Goal: Task Accomplishment & Management: Use online tool/utility

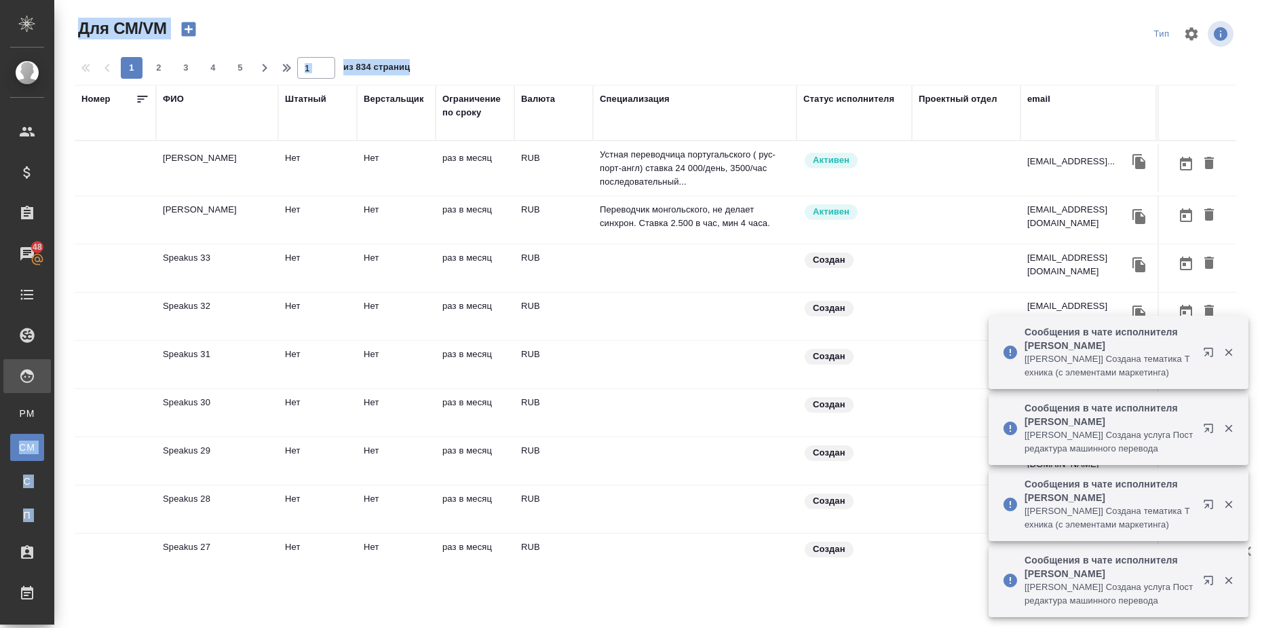
drag, startPoint x: 51, startPoint y: 407, endPoint x: 57, endPoint y: 459, distance: 52.6
click at [57, 459] on div ".cls-1 fill:#fff; AWATERA [PERSON_NAME][PERSON_NAME] Клиенты Спецификации Заказ…" at bounding box center [631, 314] width 1262 height 628
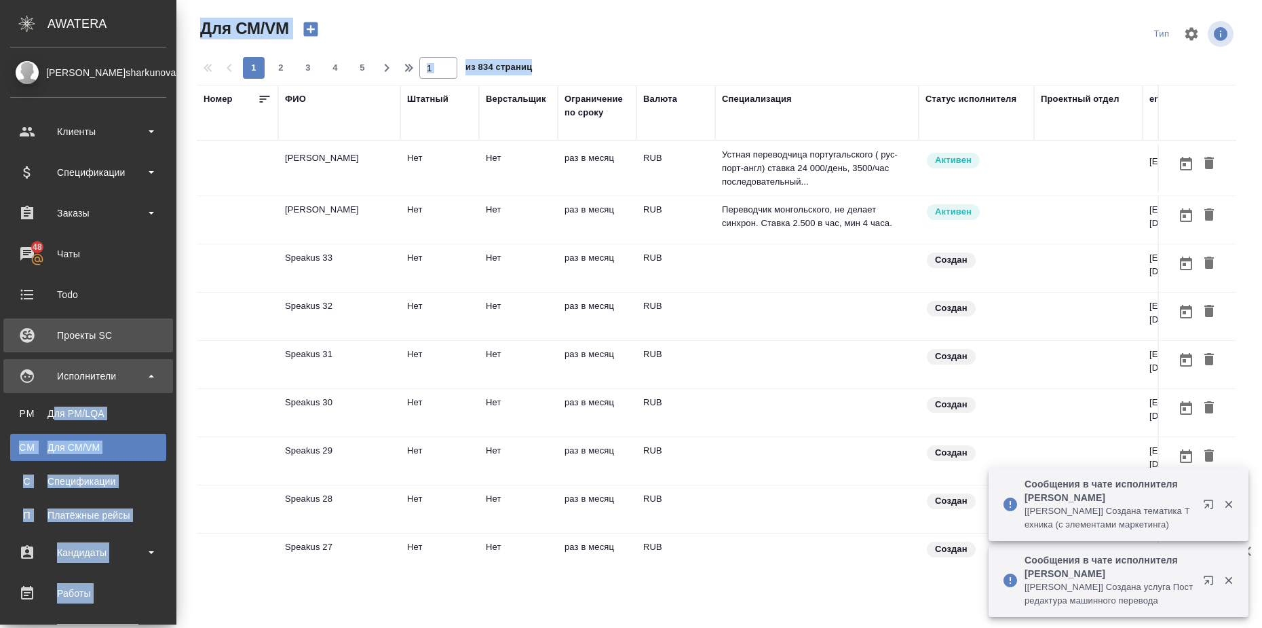
click at [102, 336] on div "Проекты SC" at bounding box center [88, 335] width 156 height 20
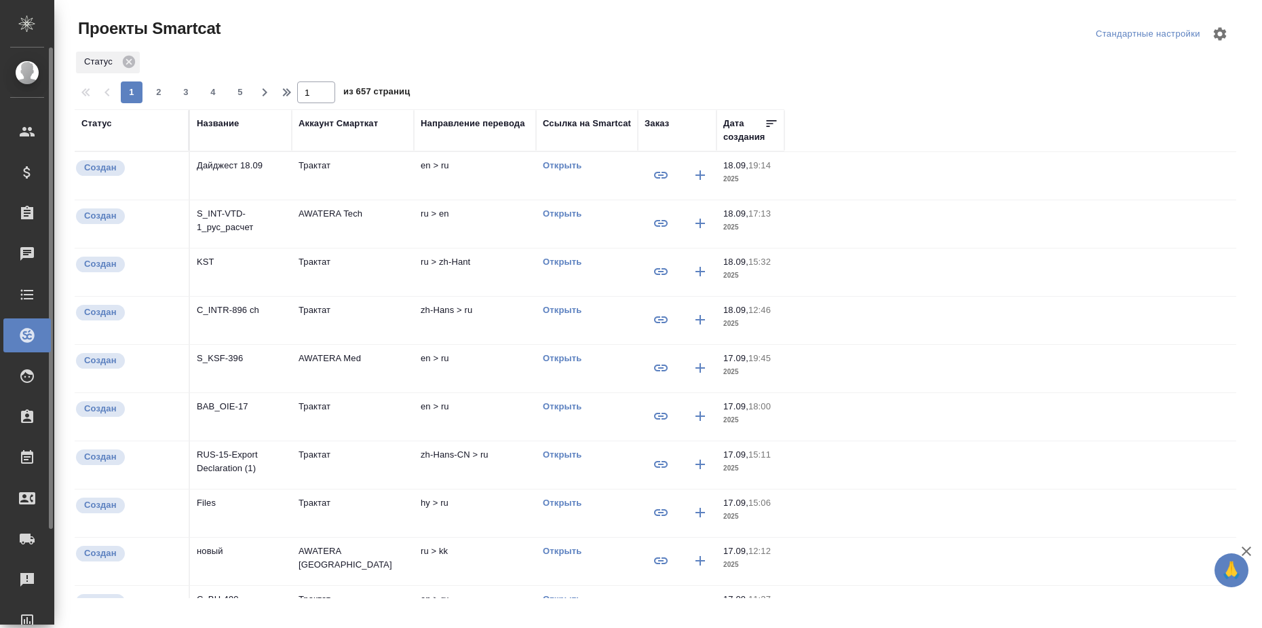
scroll to position [115, 0]
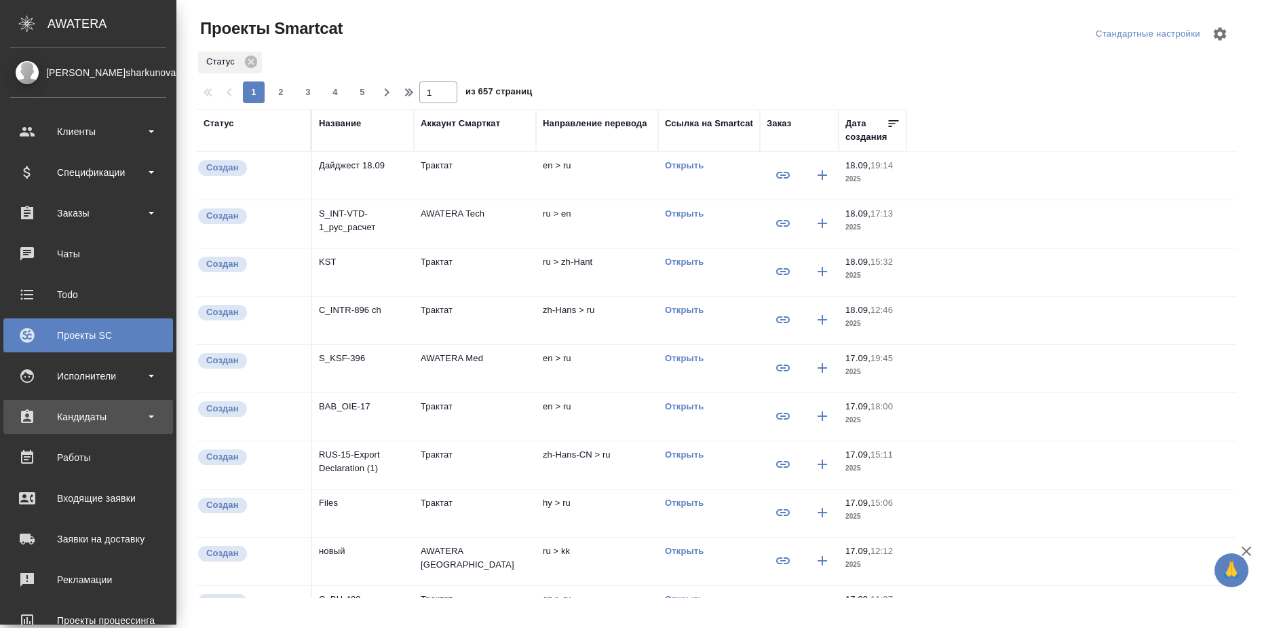
click at [131, 414] on div "Кандидаты" at bounding box center [88, 417] width 156 height 20
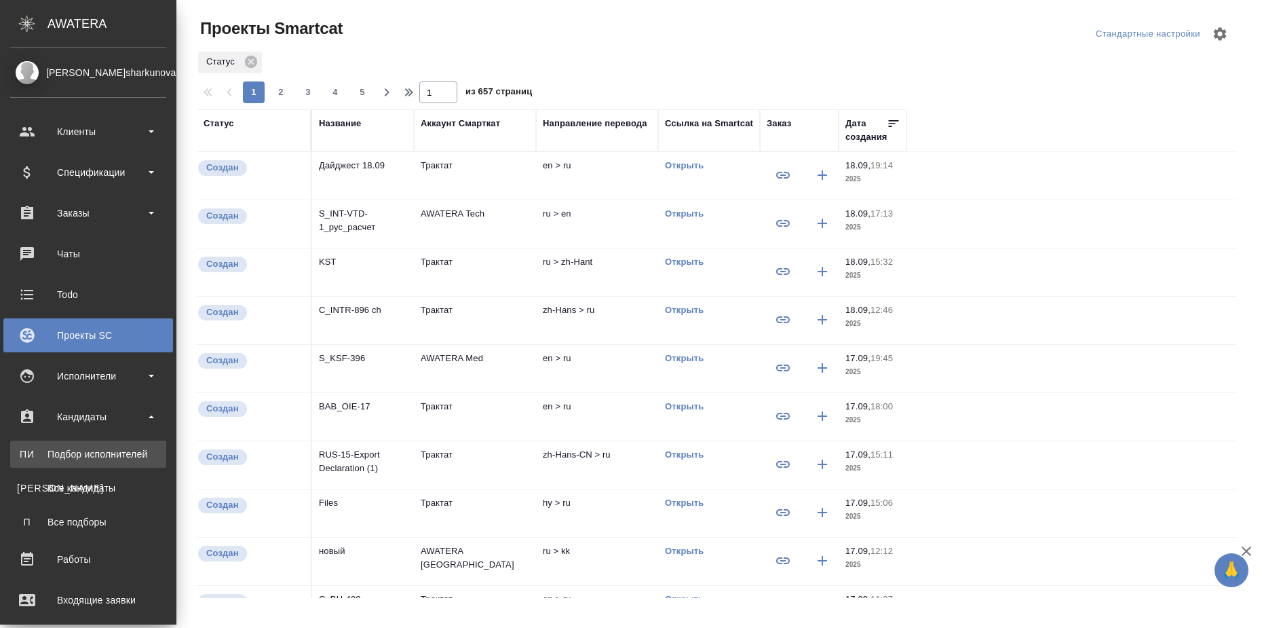
click at [131, 457] on div "Подбор исполнителей" at bounding box center [88, 454] width 143 height 14
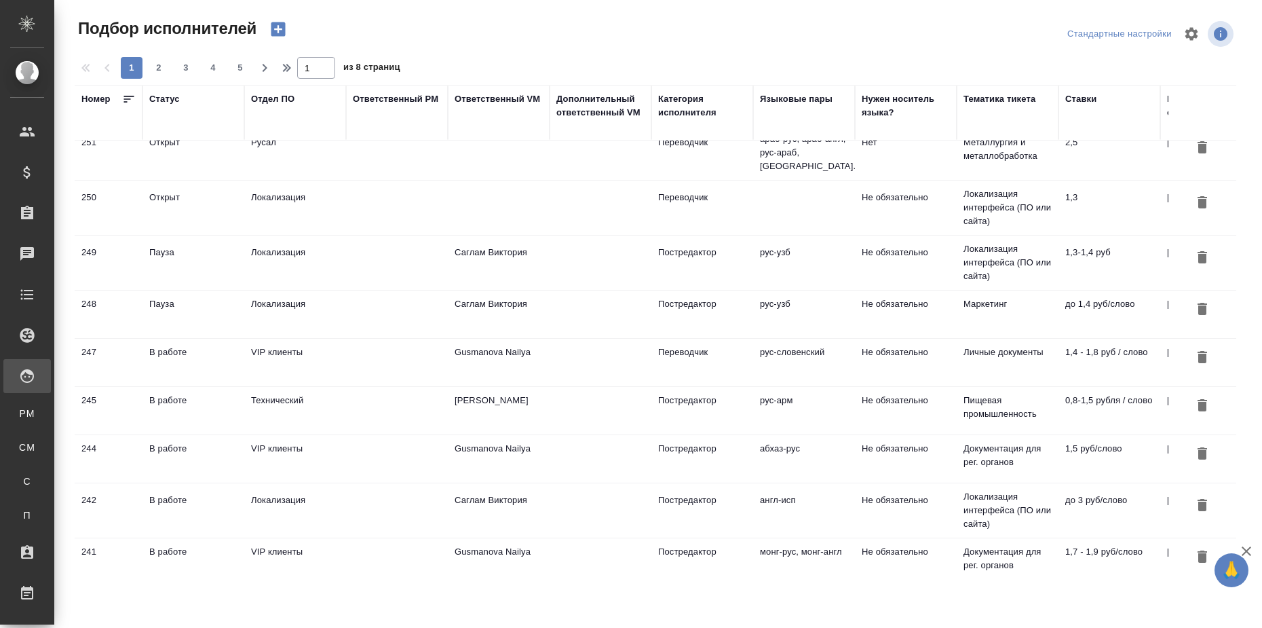
scroll to position [254, 0]
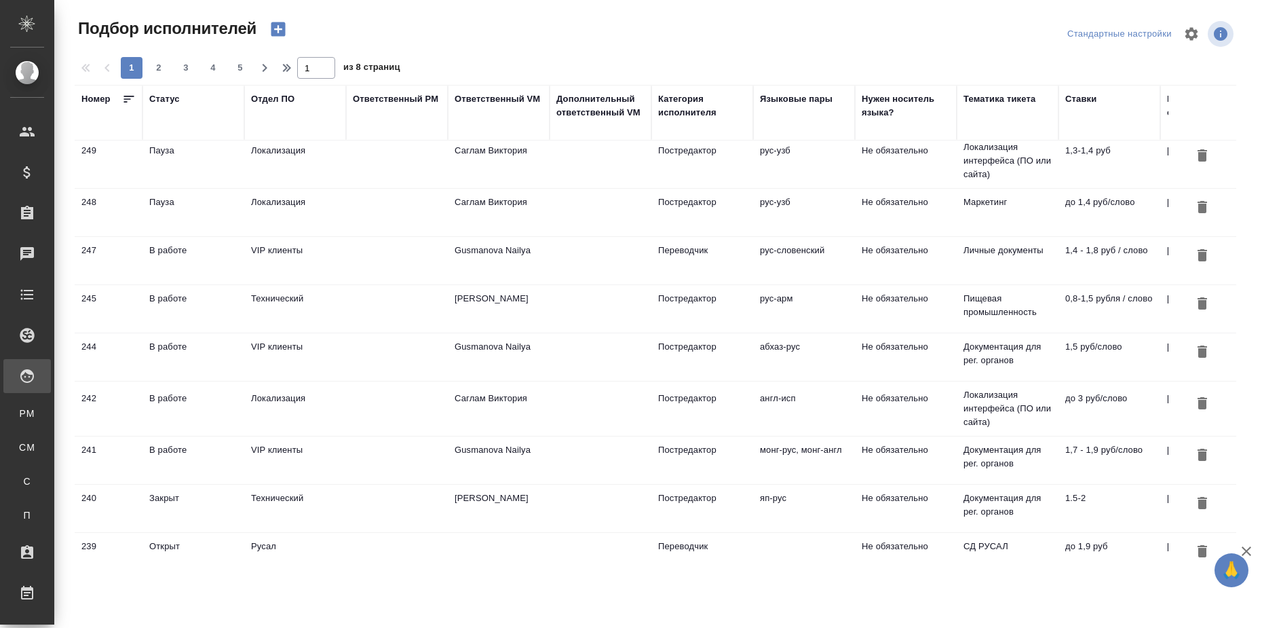
click at [282, 493] on td "Технический" at bounding box center [295, 509] width 102 height 48
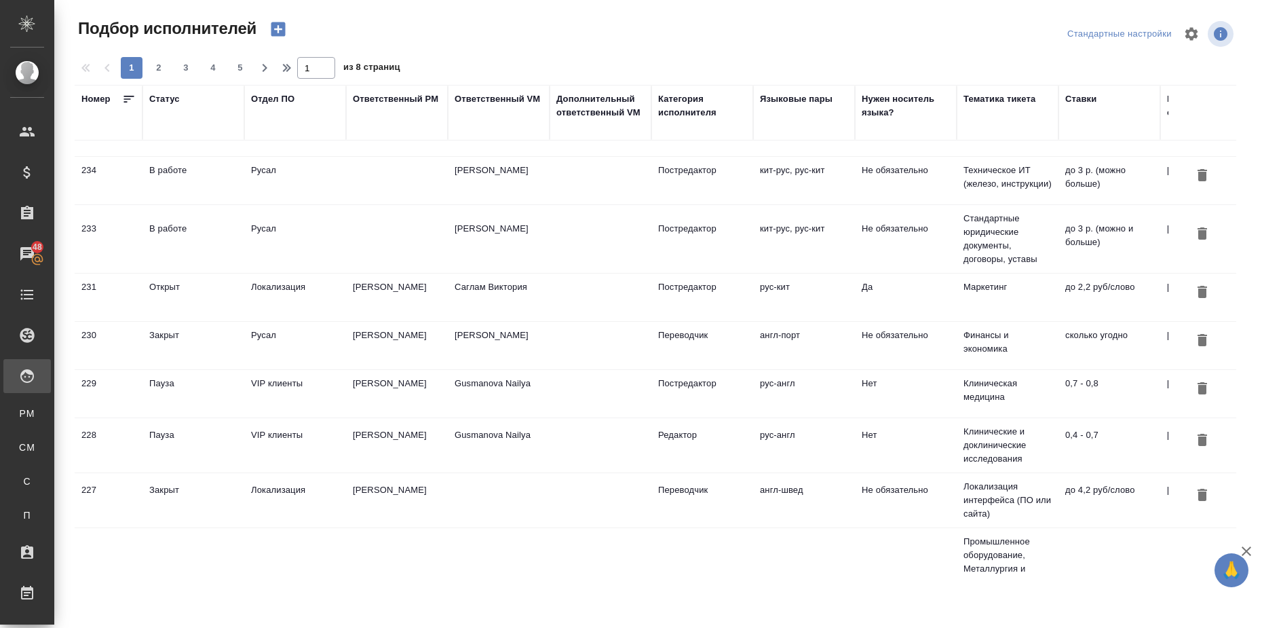
scroll to position [833, 0]
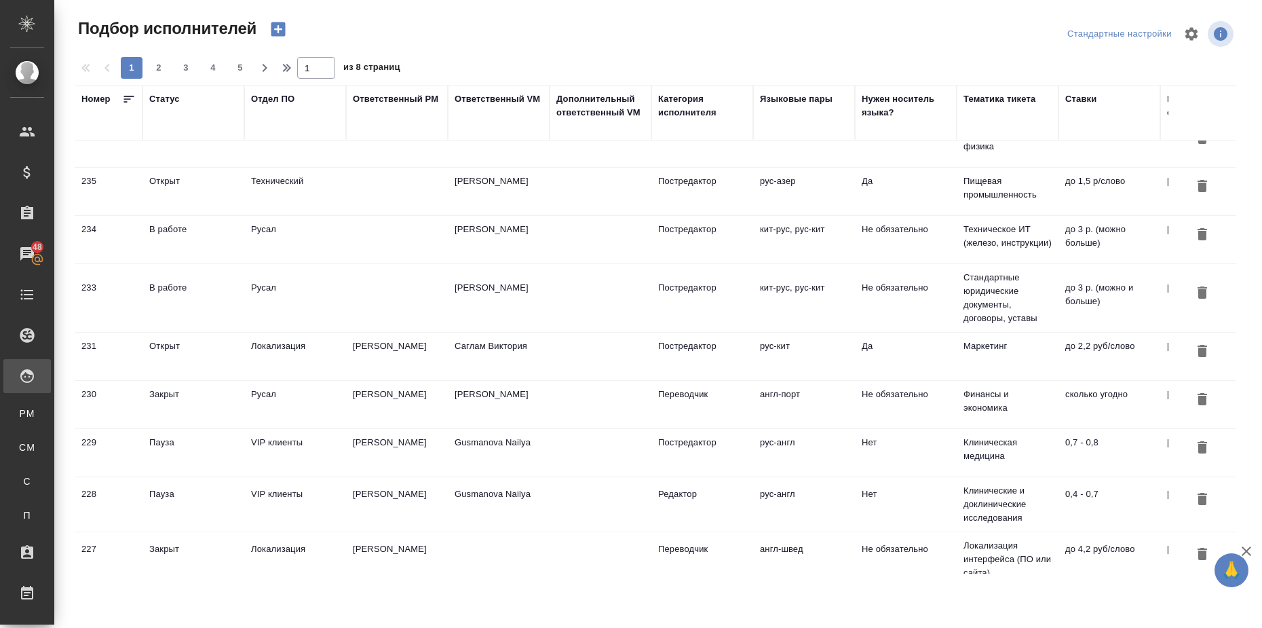
click at [375, 334] on td "Муталимов Марк" at bounding box center [397, 357] width 102 height 48
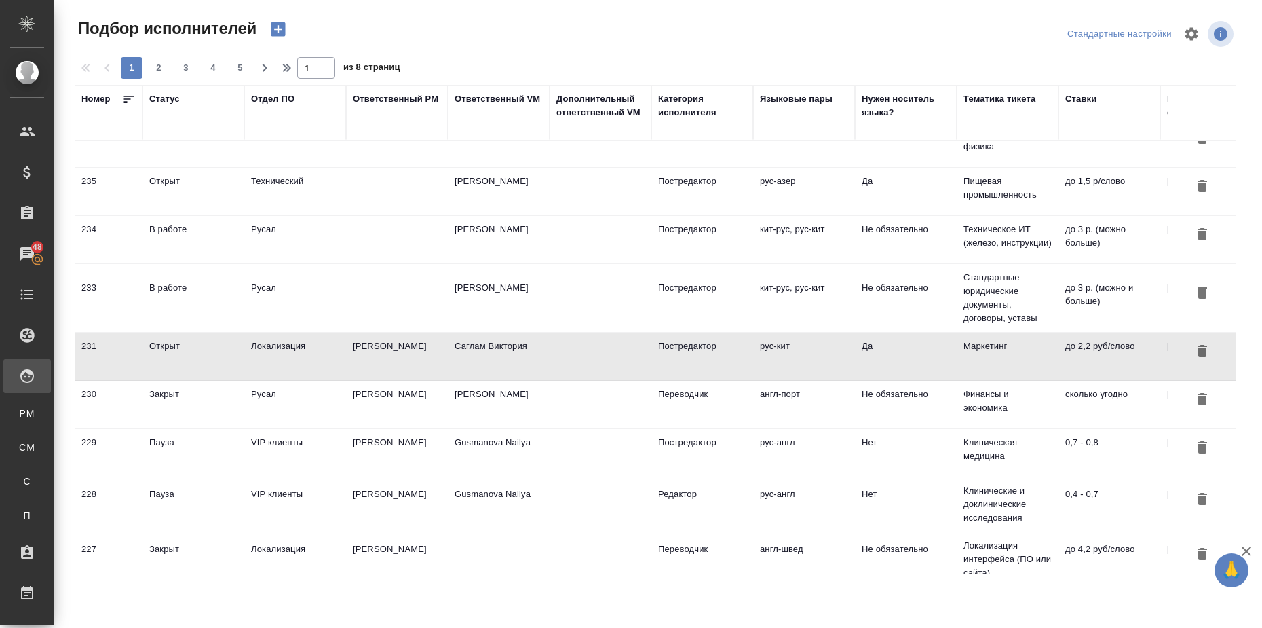
click at [375, 334] on td "Муталимов Марк" at bounding box center [397, 357] width 102 height 48
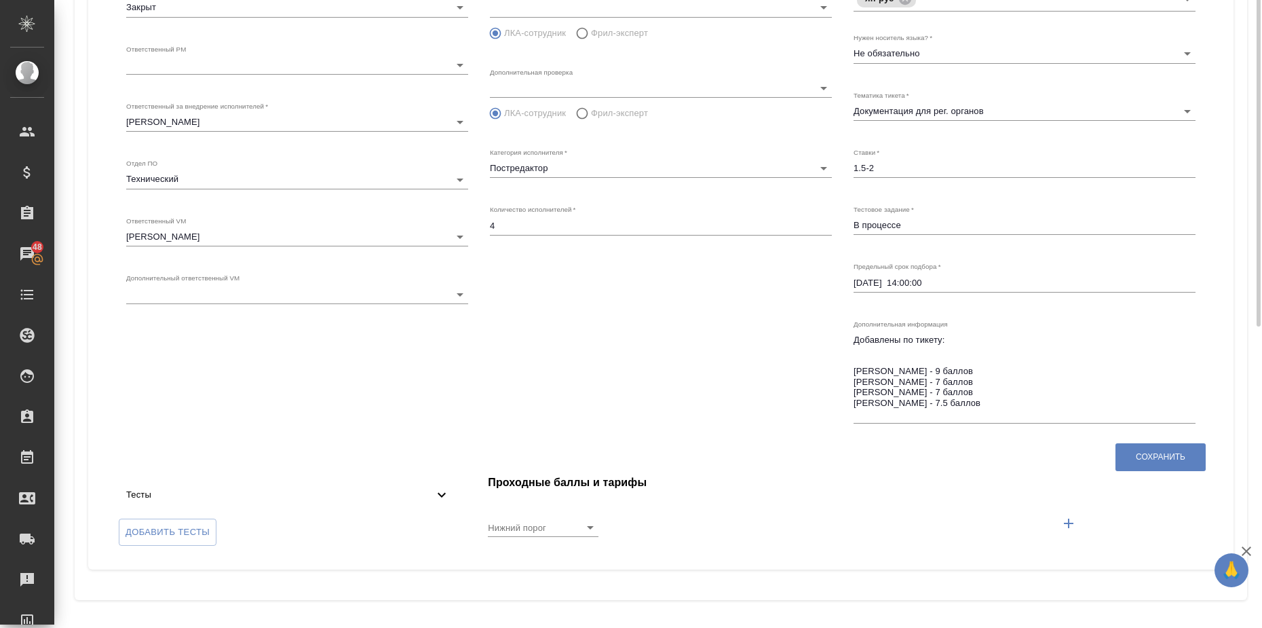
scroll to position [15, 0]
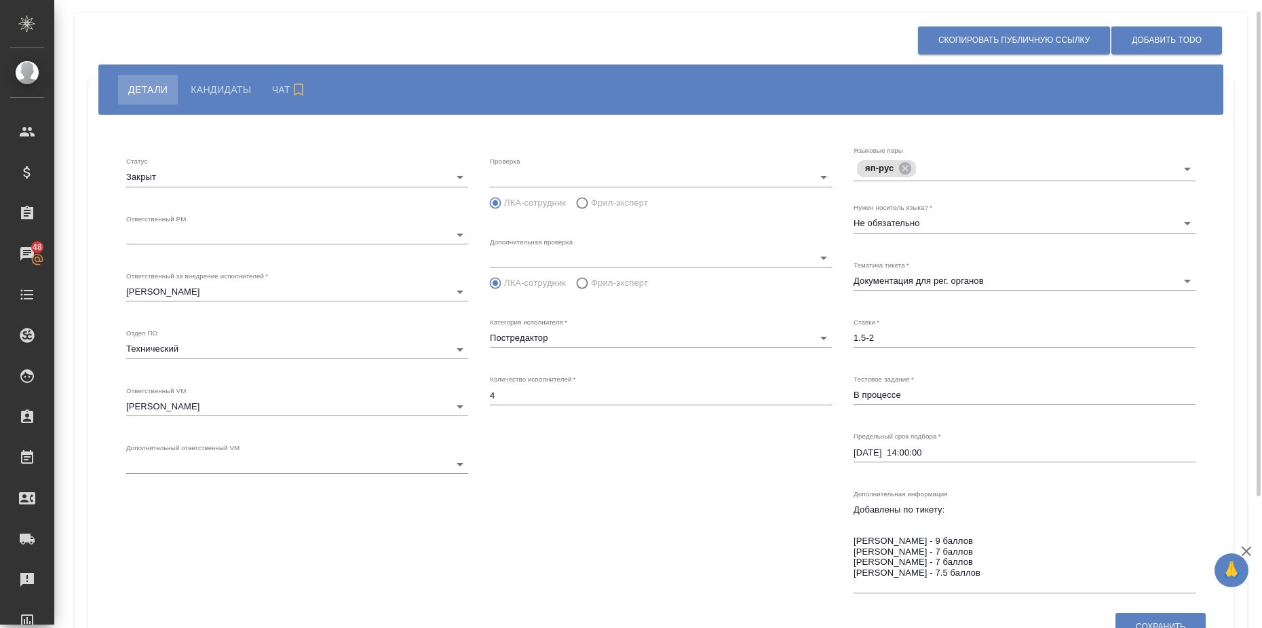
click at [457, 236] on body "🙏 .cls-1 fill:#fff; AWATERA Шаркунова Татьяна t.sharkunova Клиенты Спецификации…" at bounding box center [631, 314] width 1262 height 628
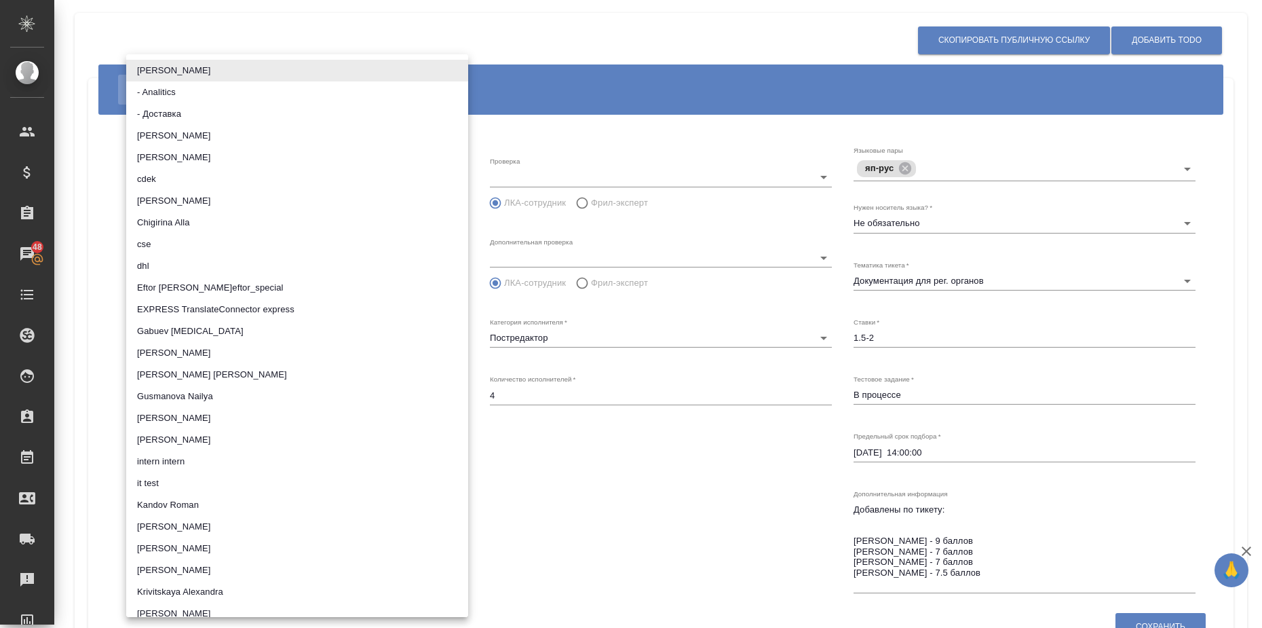
click at [609, 454] on div at bounding box center [631, 314] width 1262 height 628
